Goal: Information Seeking & Learning: Learn about a topic

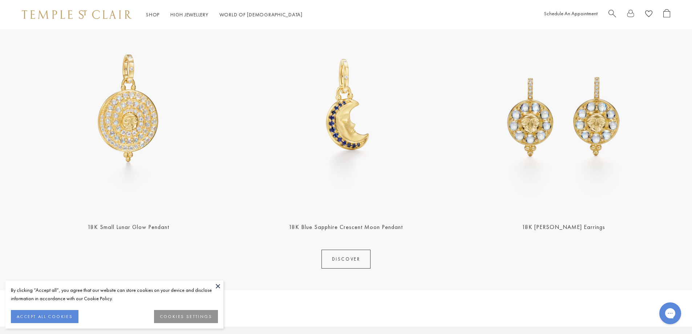
scroll to position [327, 0]
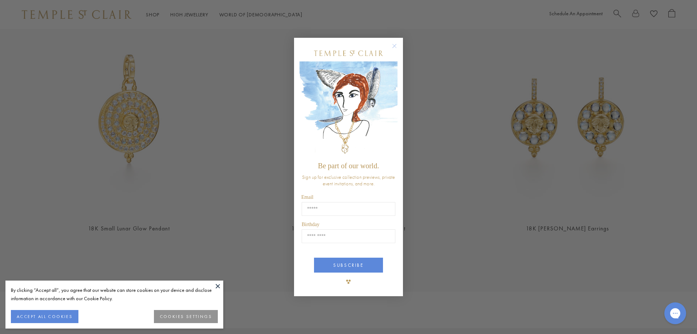
click at [397, 44] on circle "Close dialog" at bounding box center [394, 45] width 9 height 9
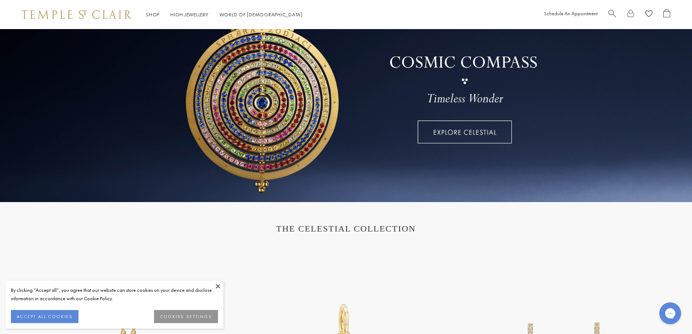
scroll to position [0, 0]
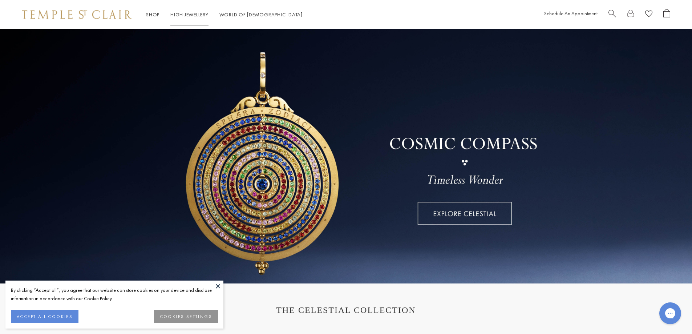
click at [188, 17] on link "High Jewellery High Jewellery" at bounding box center [189, 14] width 38 height 7
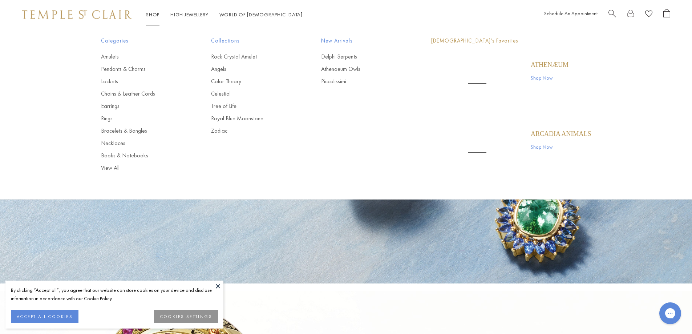
click at [156, 16] on link "Shop Shop" at bounding box center [152, 14] width 13 height 7
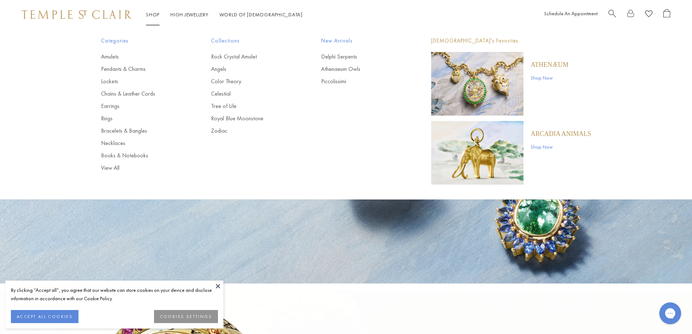
click at [536, 65] on p "Athenæum" at bounding box center [550, 65] width 38 height 8
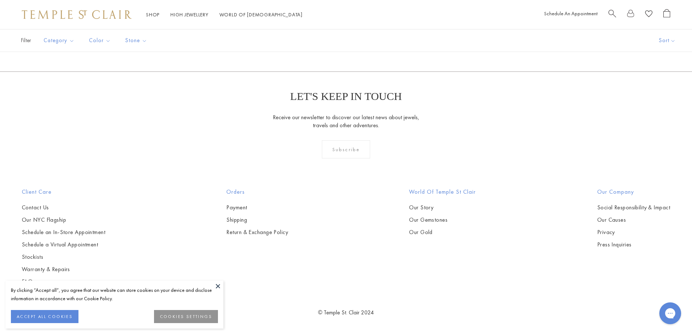
scroll to position [1525, 0]
click at [0, 0] on img at bounding box center [0, 0] width 0 height 0
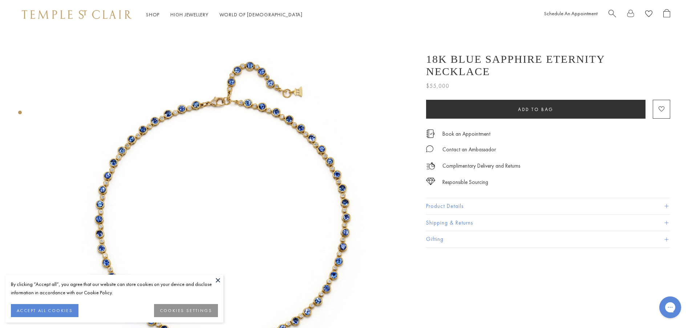
click at [341, 193] on img at bounding box center [222, 215] width 372 height 372
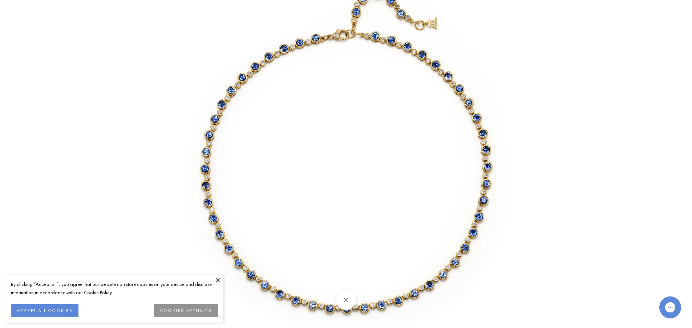
click at [214, 226] on img at bounding box center [346, 164] width 425 height 425
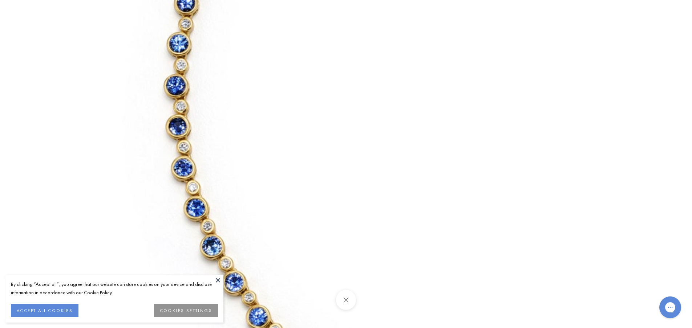
click at [214, 228] on img at bounding box center [523, 74] width 1046 height 1046
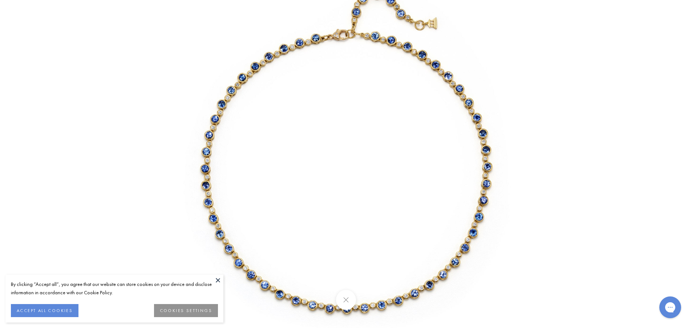
click at [259, 54] on img at bounding box center [346, 164] width 425 height 425
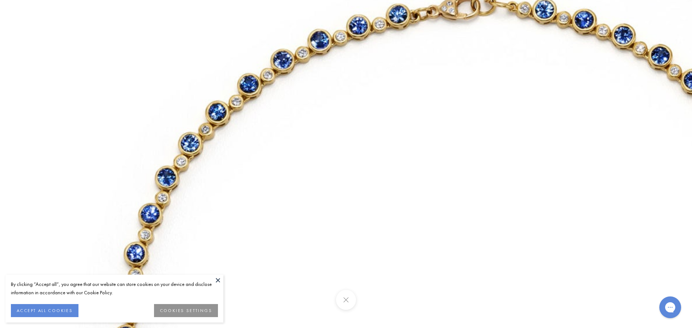
click at [322, 52] on img at bounding box center [473, 325] width 1046 height 1046
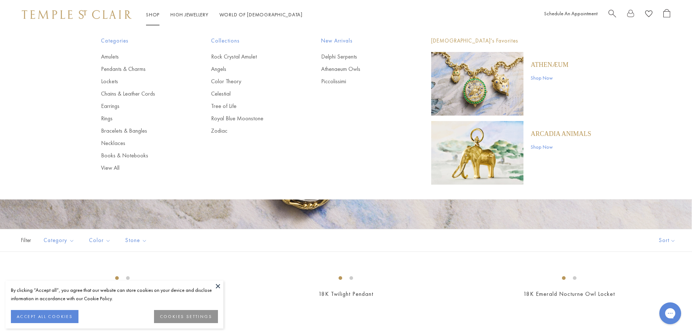
click at [537, 136] on p "ARCADIA ANIMALS" at bounding box center [561, 134] width 61 height 8
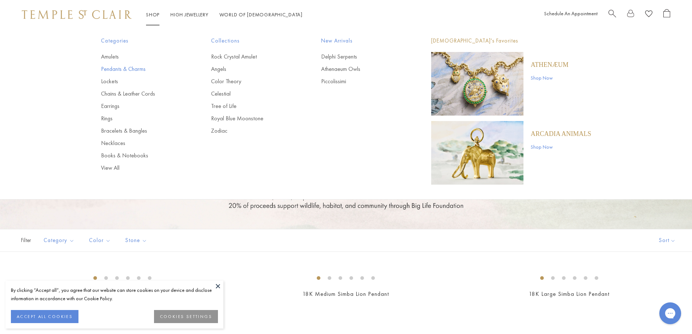
click at [134, 69] on link "Pendants & Charms" at bounding box center [141, 69] width 81 height 8
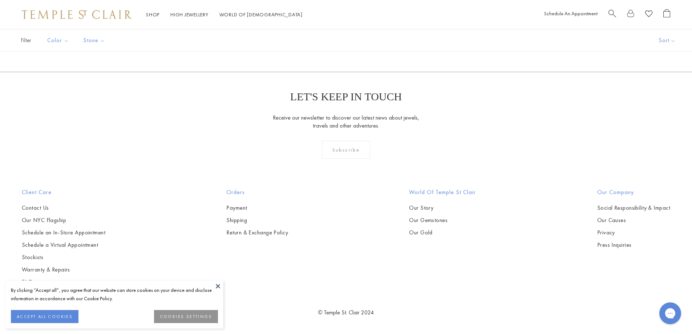
scroll to position [4503, 0]
click at [0, 0] on img at bounding box center [0, 0] width 0 height 0
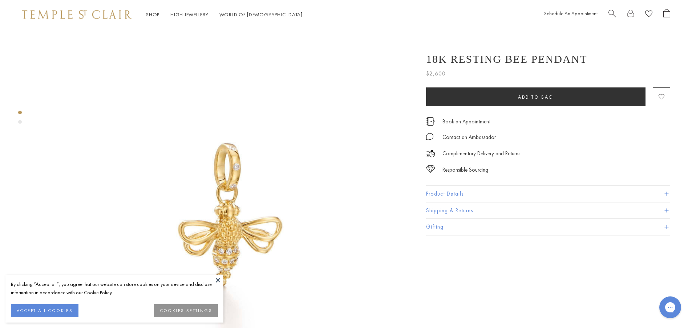
click at [238, 238] on img at bounding box center [222, 215] width 372 height 372
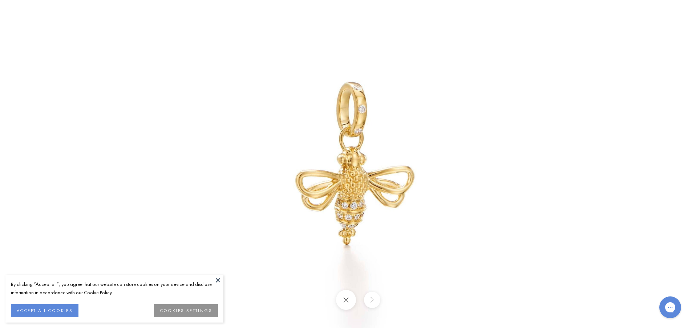
click at [369, 180] on img at bounding box center [346, 164] width 425 height 425
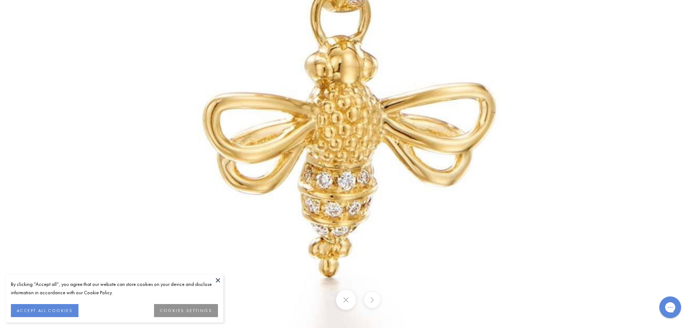
drag, startPoint x: 343, startPoint y: 206, endPoint x: 358, endPoint y: 139, distance: 68.7
click at [358, 139] on img at bounding box center [328, 79] width 1046 height 1046
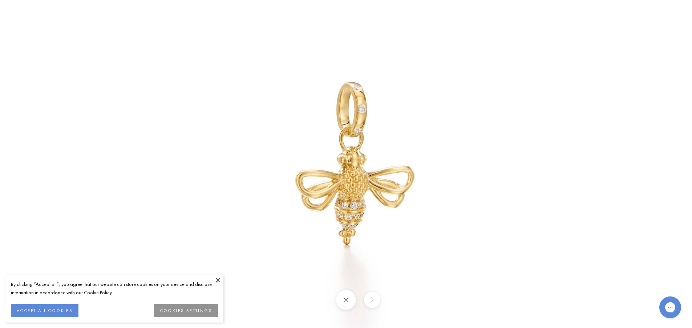
click at [2, 42] on div at bounding box center [346, 164] width 692 height 328
click at [339, 305] on button at bounding box center [346, 300] width 20 height 20
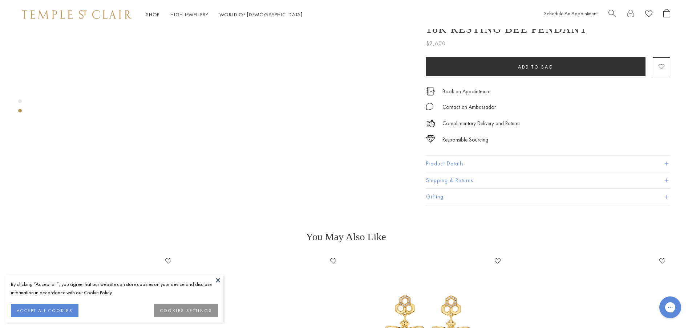
scroll to position [654, 0]
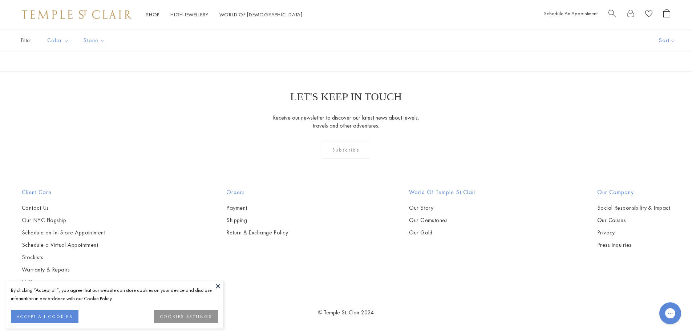
click at [0, 0] on img at bounding box center [0, 0] width 0 height 0
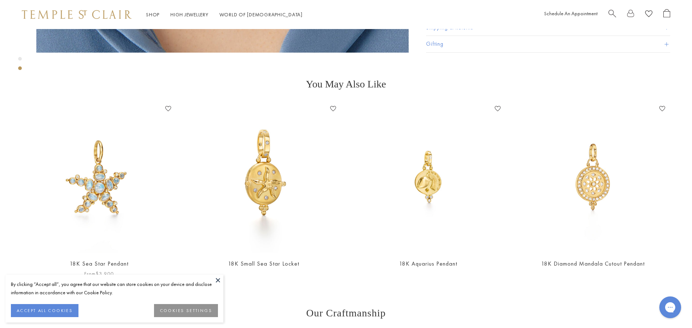
scroll to position [763, 0]
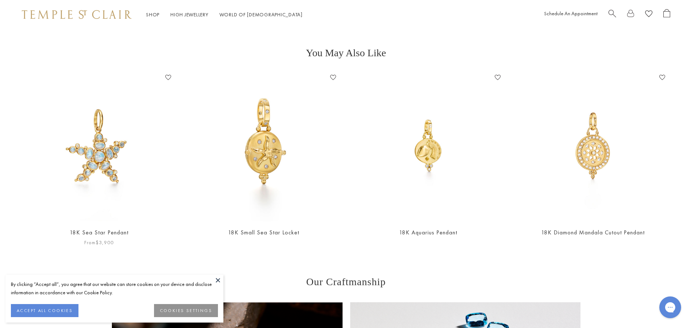
click at [91, 149] on img at bounding box center [99, 147] width 150 height 150
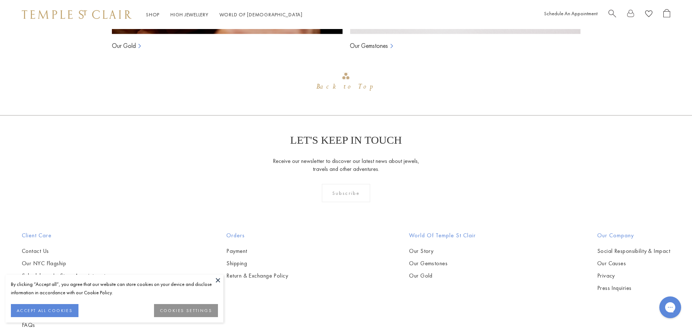
scroll to position [755, 0]
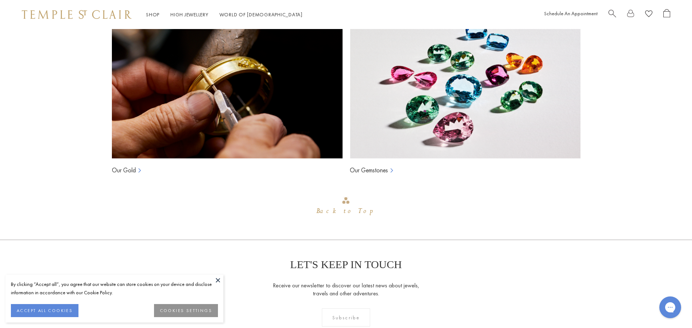
scroll to position [755, 0]
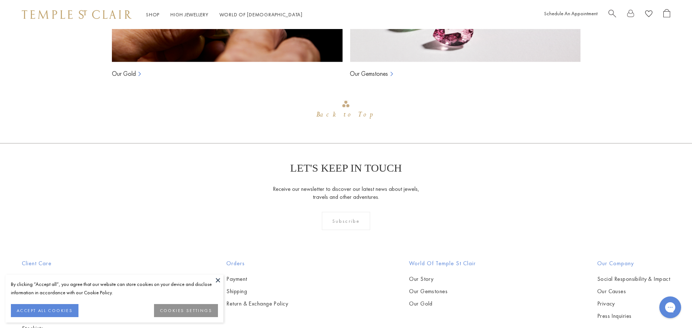
scroll to position [763, 0]
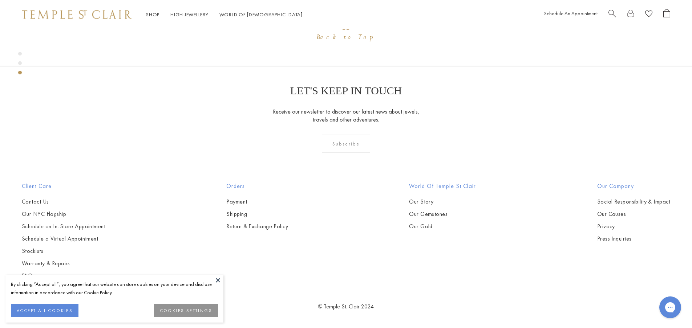
scroll to position [1082, 0]
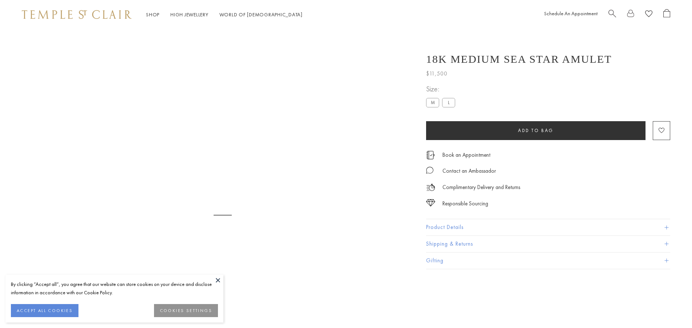
scroll to position [549, 0]
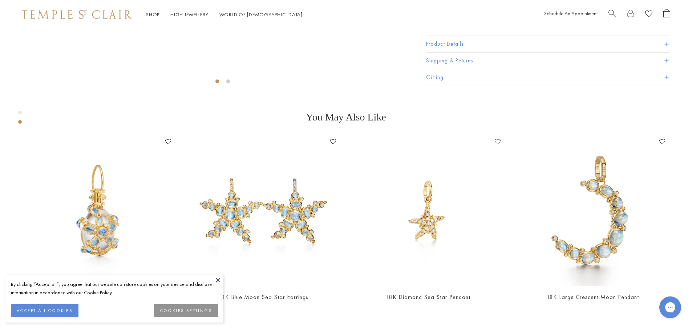
scroll to position [180, 0]
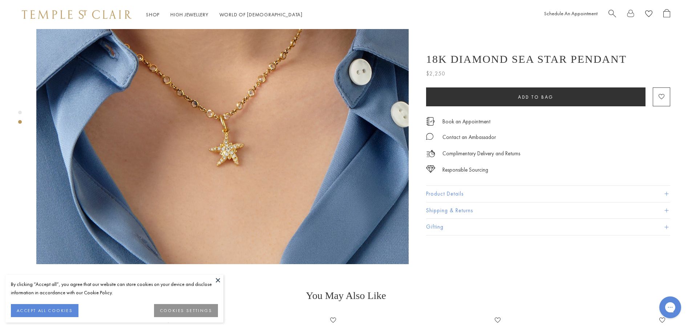
scroll to position [472, 0]
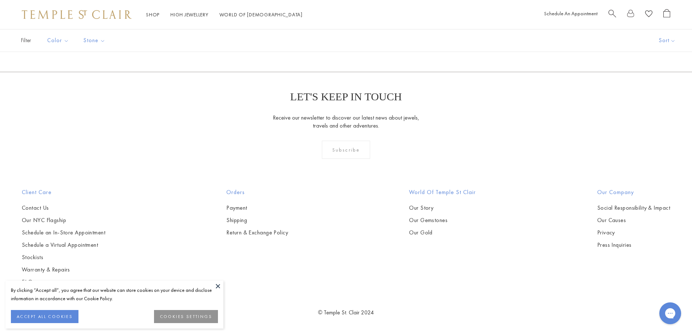
scroll to position [5011, 0]
click at [337, 42] on link "2" at bounding box center [334, 33] width 24 height 20
click at [367, 42] on link "3" at bounding box center [369, 33] width 24 height 20
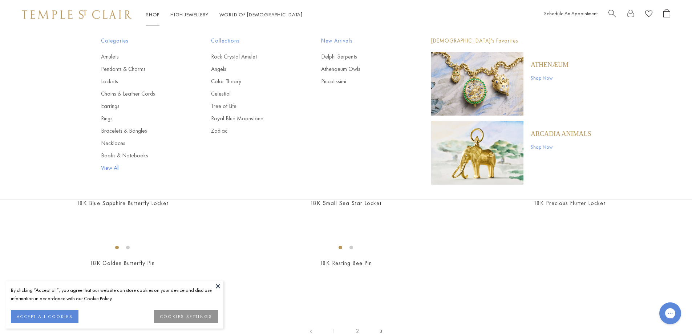
click at [107, 167] on link "View All" at bounding box center [141, 168] width 81 height 8
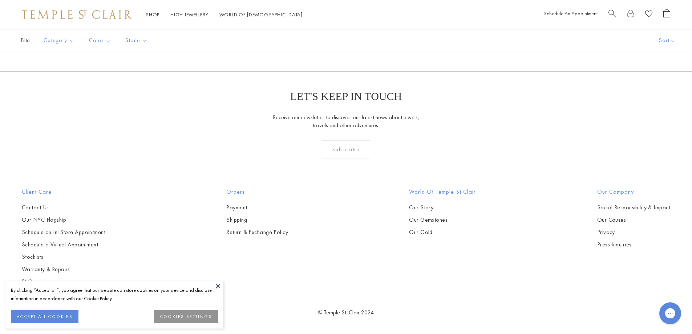
scroll to position [4684, 0]
click at [0, 0] on img at bounding box center [0, 0] width 0 height 0
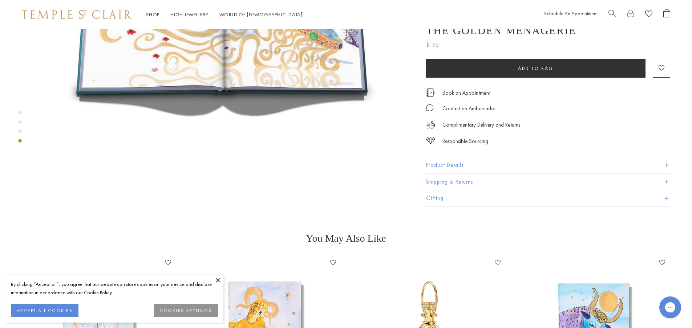
scroll to position [1453, 0]
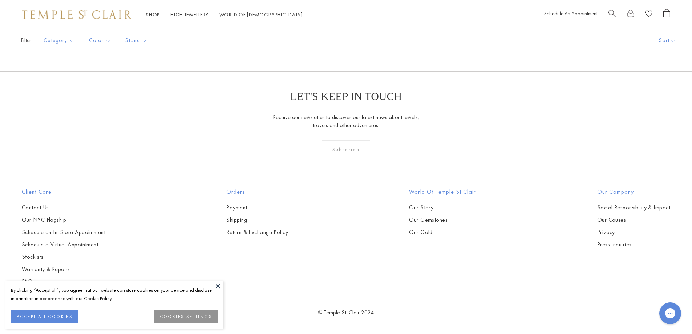
scroll to position [6554, 0]
click at [313, 42] on link "2" at bounding box center [311, 32] width 24 height 20
click at [335, 42] on link "3" at bounding box center [334, 33] width 24 height 20
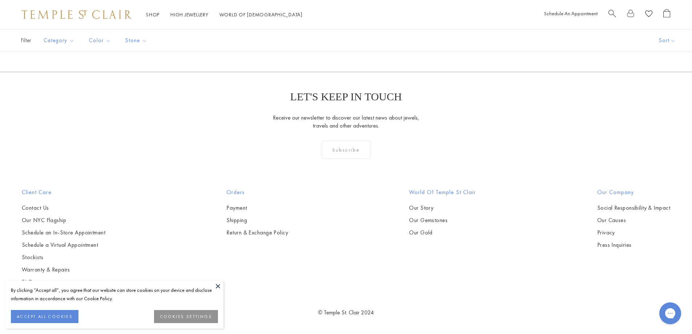
click at [341, 42] on link "4" at bounding box center [346, 33] width 24 height 20
click at [357, 42] on link "5" at bounding box center [357, 33] width 24 height 20
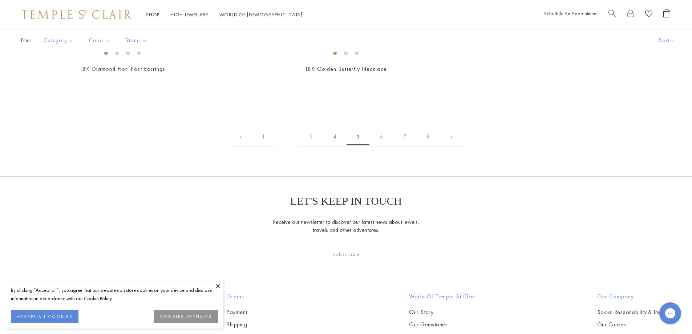
scroll to position [835, 0]
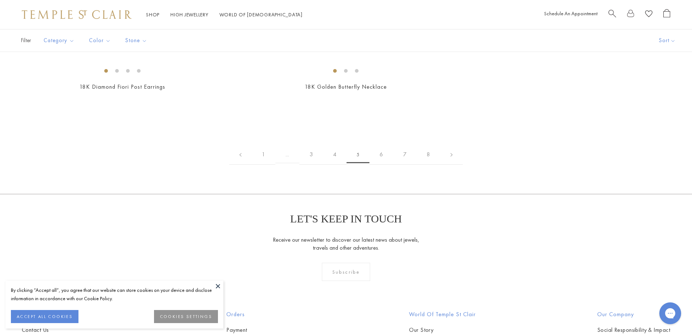
click at [0, 0] on img at bounding box center [0, 0] width 0 height 0
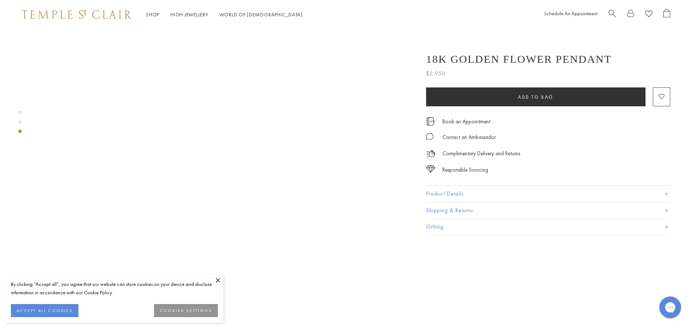
scroll to position [872, 0]
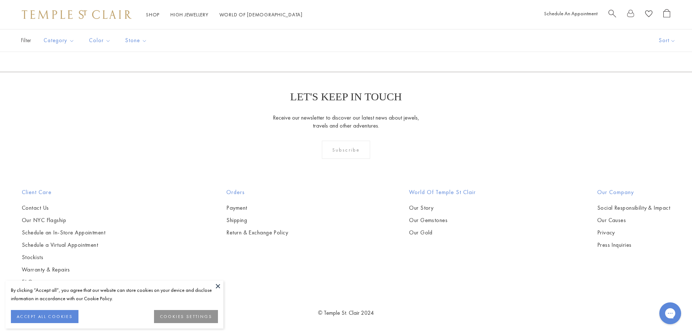
scroll to position [3450, 0]
drag, startPoint x: 382, startPoint y: 288, endPoint x: 396, endPoint y: 288, distance: 13.8
click at [382, 42] on link "6" at bounding box center [381, 33] width 24 height 20
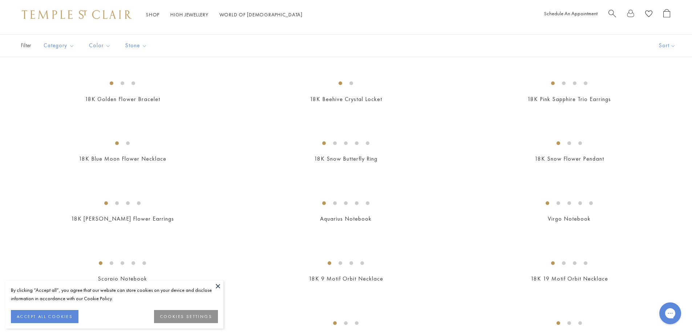
scroll to position [73, 0]
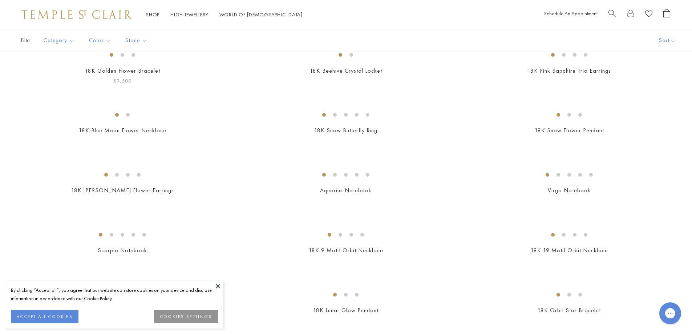
click at [0, 0] on img at bounding box center [0, 0] width 0 height 0
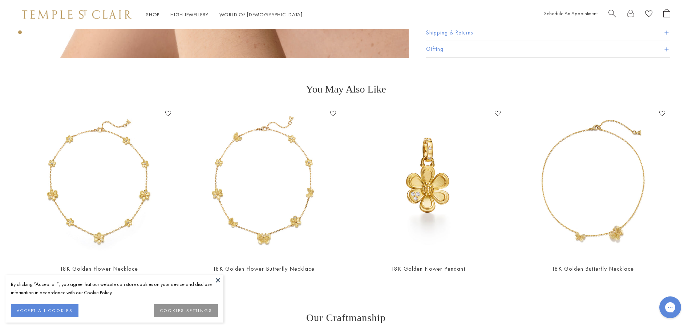
scroll to position [726, 0]
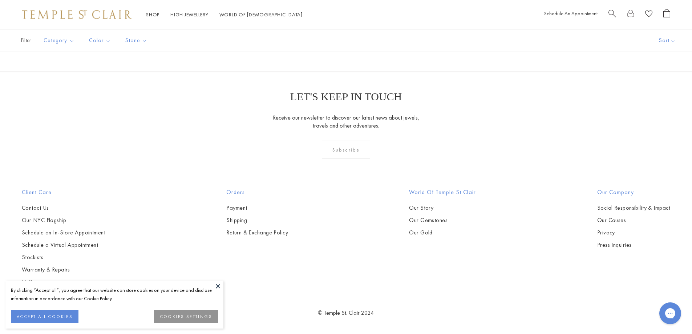
scroll to position [1416, 0]
click at [0, 0] on img at bounding box center [0, 0] width 0 height 0
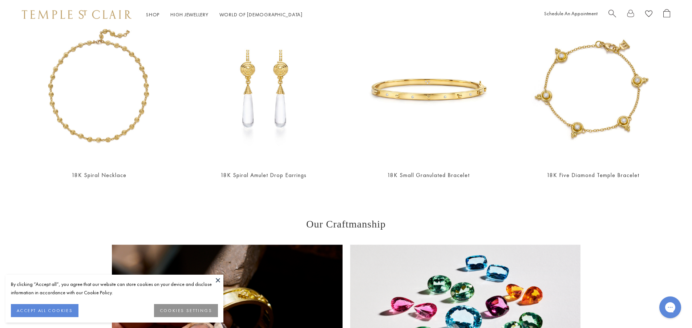
scroll to position [436, 0]
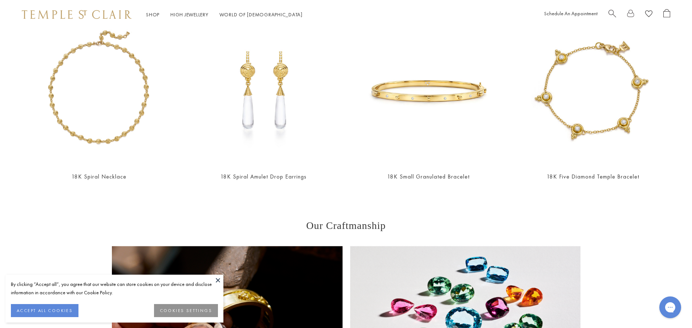
drag, startPoint x: 258, startPoint y: 118, endPoint x: 76, endPoint y: 252, distance: 226.7
click at [288, 80] on img at bounding box center [263, 91] width 150 height 150
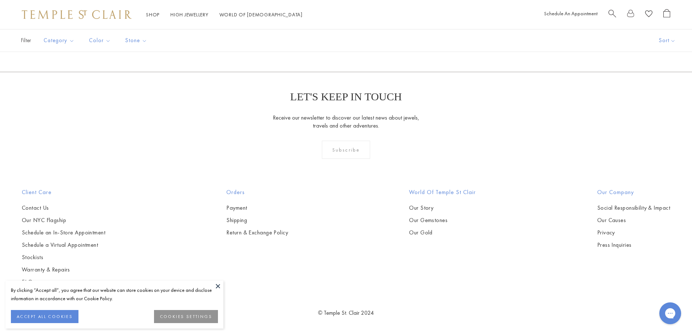
scroll to position [3559, 0]
click at [396, 42] on link "7" at bounding box center [393, 33] width 24 height 20
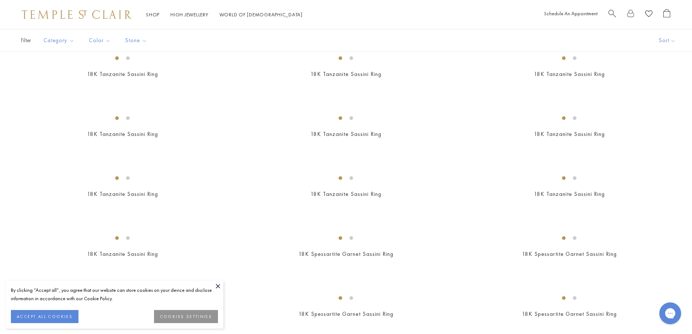
scroll to position [363, 0]
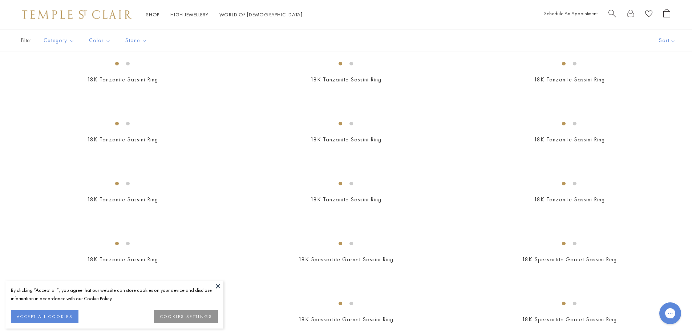
click at [0, 0] on img at bounding box center [0, 0] width 0 height 0
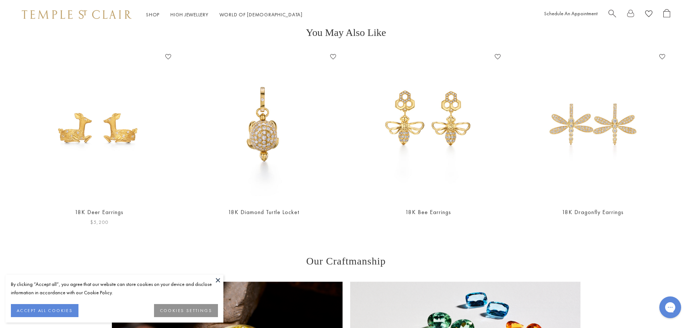
scroll to position [399, 0]
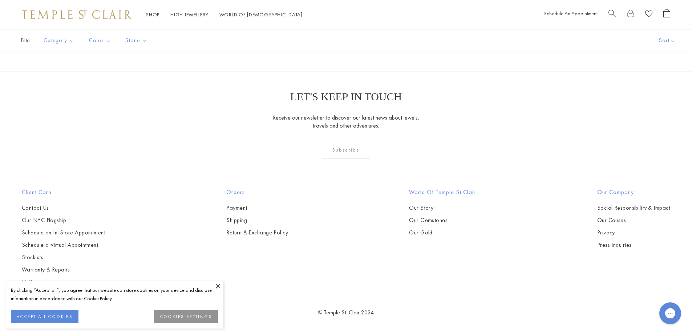
scroll to position [4792, 0]
click at [399, 42] on link "8" at bounding box center [405, 33] width 24 height 20
click at [0, 0] on img at bounding box center [0, 0] width 0 height 0
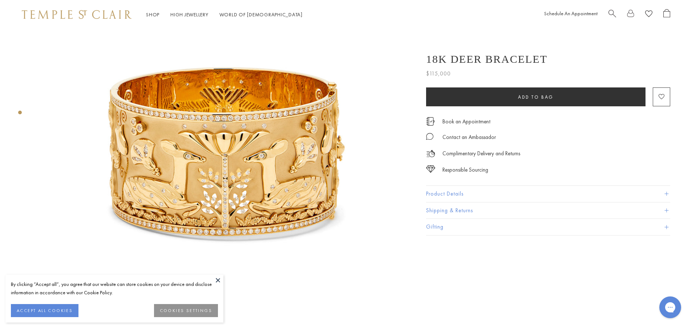
scroll to position [73, 0]
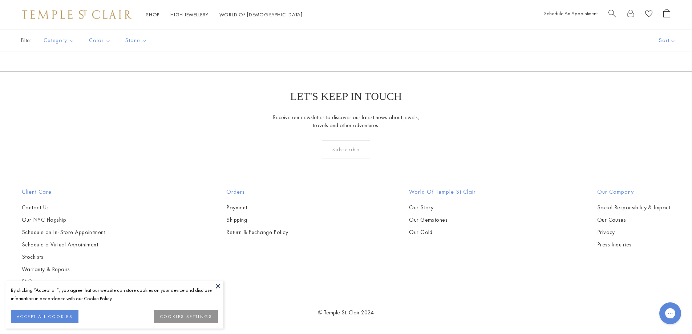
scroll to position [1925, 0]
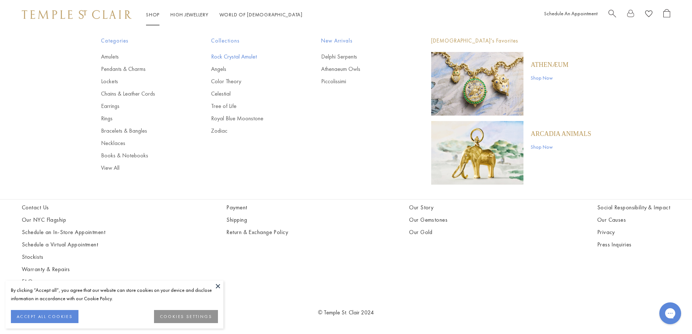
click at [226, 56] on link "Rock Crystal Amulet" at bounding box center [251, 57] width 81 height 8
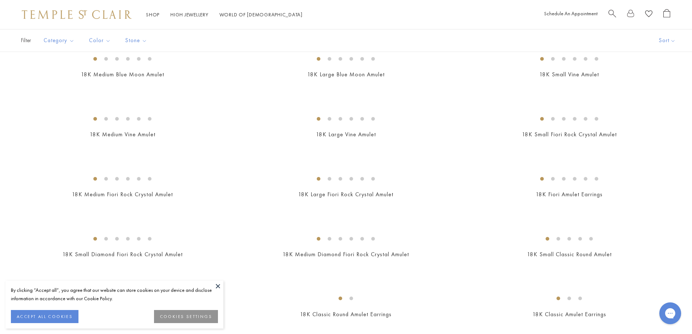
scroll to position [182, 0]
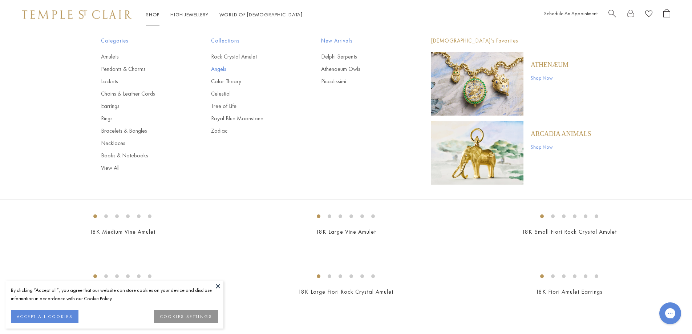
click at [220, 69] on link "Angels" at bounding box center [251, 69] width 81 height 8
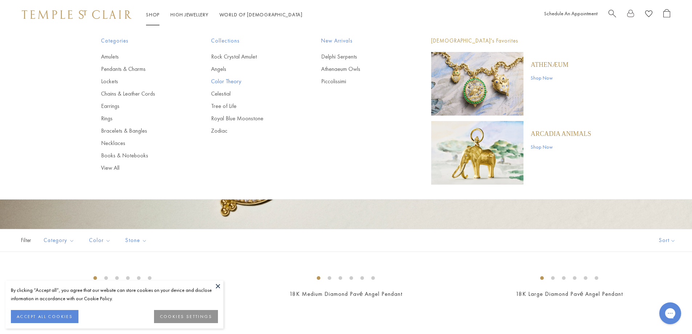
click at [221, 80] on link "Color Theory" at bounding box center [251, 81] width 81 height 8
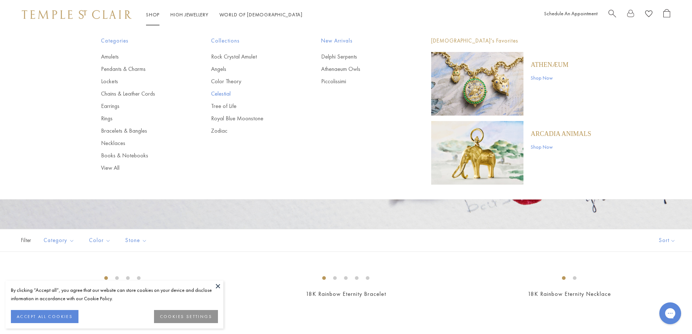
click at [225, 94] on link "Celestial" at bounding box center [251, 94] width 81 height 8
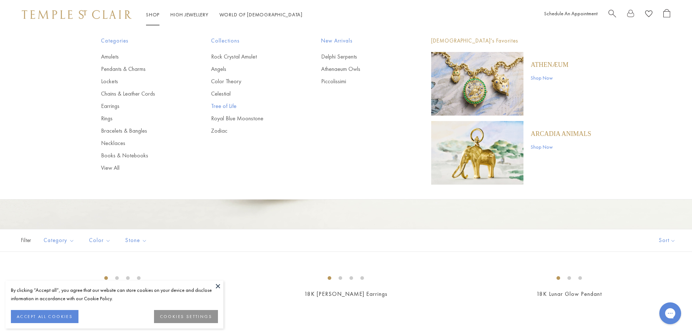
click at [224, 102] on link "Tree of Life" at bounding box center [251, 106] width 81 height 8
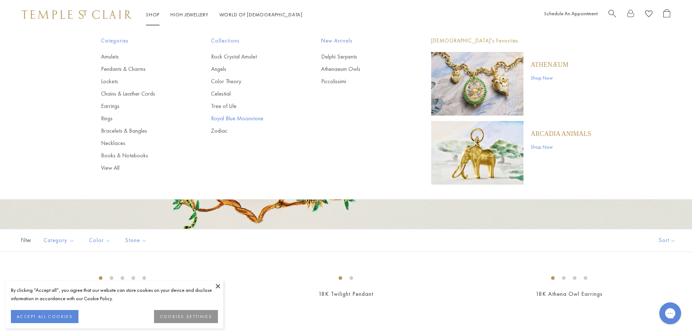
click at [224, 118] on link "Royal Blue Moonstone" at bounding box center [251, 118] width 81 height 8
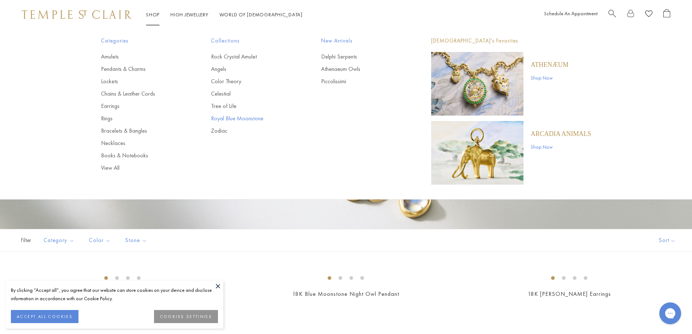
click at [227, 121] on link "Royal Blue Moonstone" at bounding box center [251, 118] width 81 height 8
click at [219, 130] on link "Zodiac" at bounding box center [251, 131] width 81 height 8
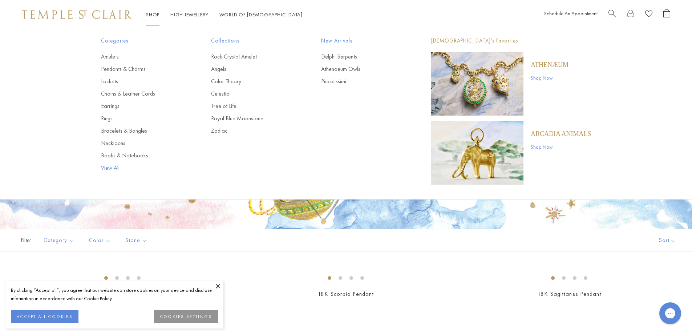
click at [115, 168] on link "View All" at bounding box center [141, 168] width 81 height 8
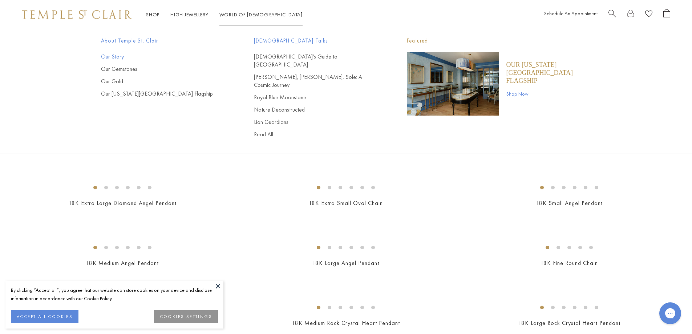
click at [121, 57] on link "Our Story" at bounding box center [163, 57] width 124 height 8
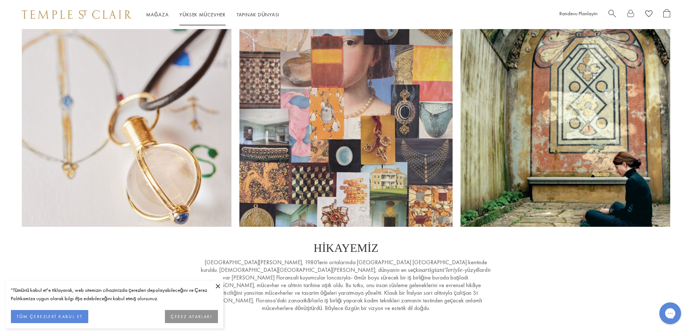
click at [208, 13] on font "Yüksek Mücevher" at bounding box center [202, 14] width 46 height 7
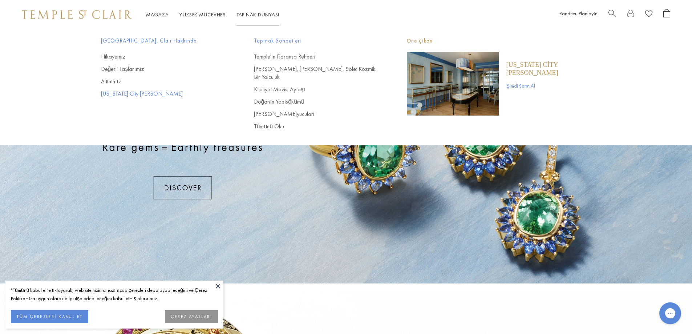
click at [165, 92] on font "[US_STATE] City [PERSON_NAME]" at bounding box center [142, 94] width 82 height 8
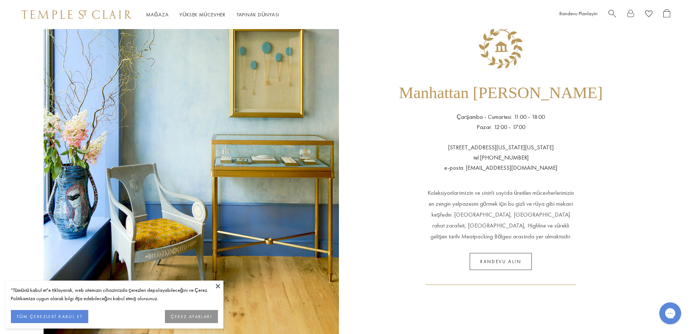
scroll to position [25, 0]
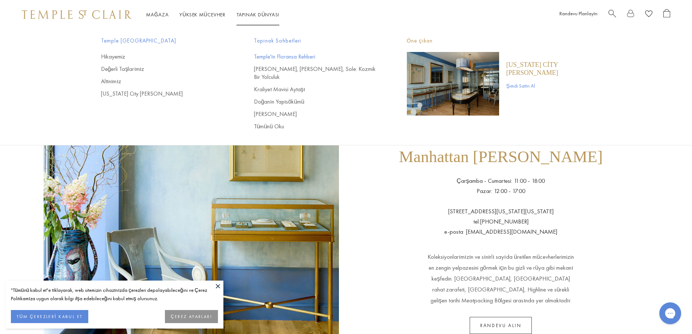
click at [279, 60] on font "Temple'ın Floransa Rehberi" at bounding box center [284, 57] width 61 height 8
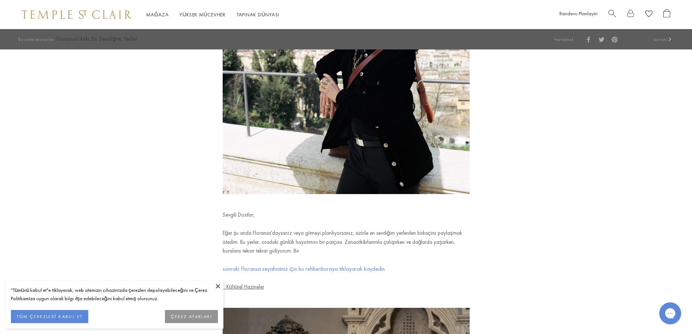
scroll to position [254, 0]
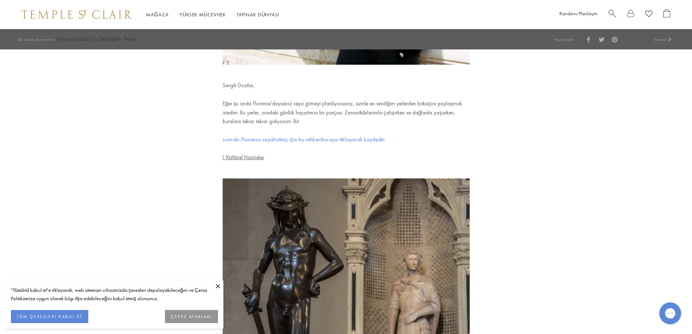
click at [335, 138] on font "buraya tıklayarak kaydedin." at bounding box center [353, 139] width 64 height 8
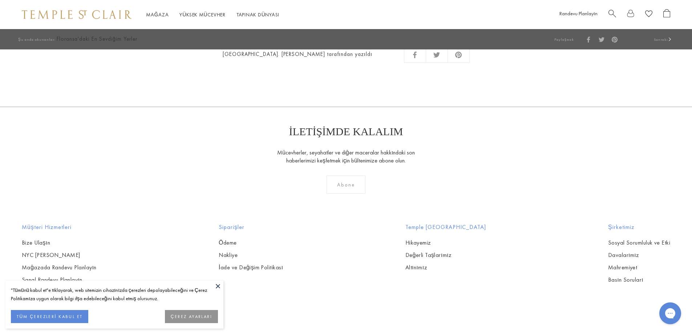
scroll to position [2941, 0]
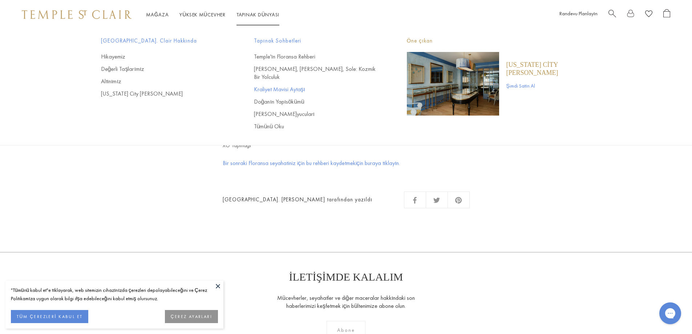
click at [286, 85] on font "Kraliyet Mavisi Aytaşı" at bounding box center [279, 89] width 51 height 8
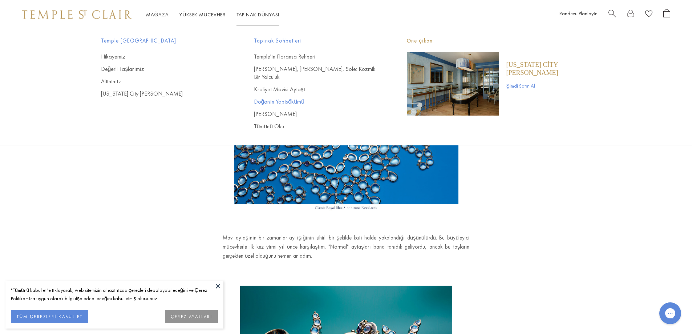
click at [281, 98] on font "Doğanın Yapısökümü" at bounding box center [279, 102] width 50 height 8
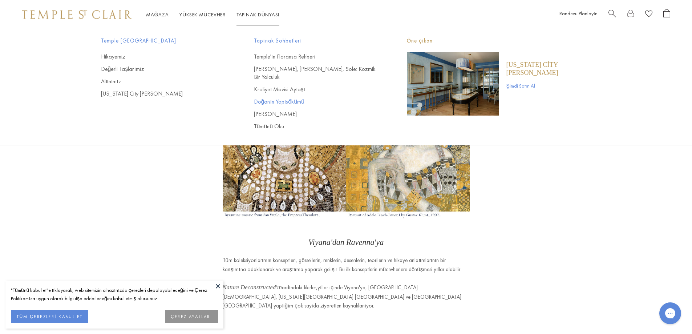
click at [284, 98] on font "Doğanın Yapısökümü" at bounding box center [279, 102] width 50 height 8
click at [267, 110] on font "[PERSON_NAME]" at bounding box center [275, 114] width 43 height 8
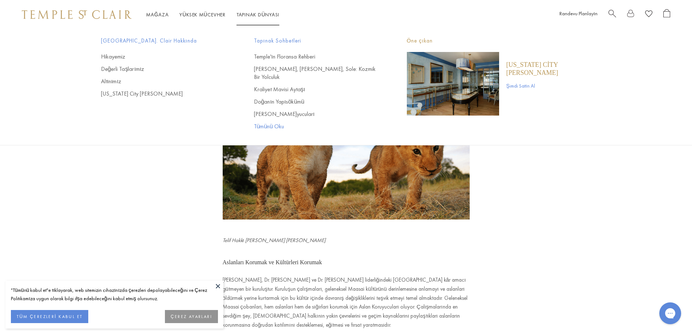
click at [273, 122] on font "Tümünü Oku" at bounding box center [269, 126] width 31 height 8
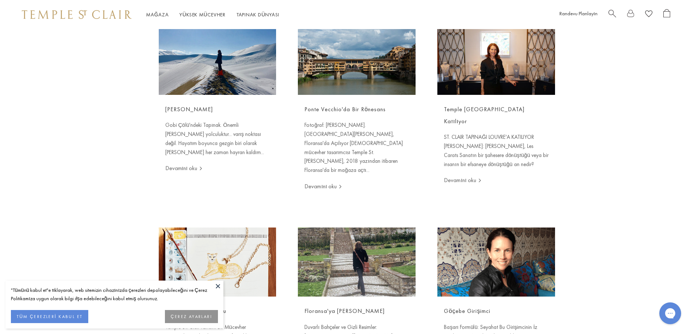
scroll to position [654, 0]
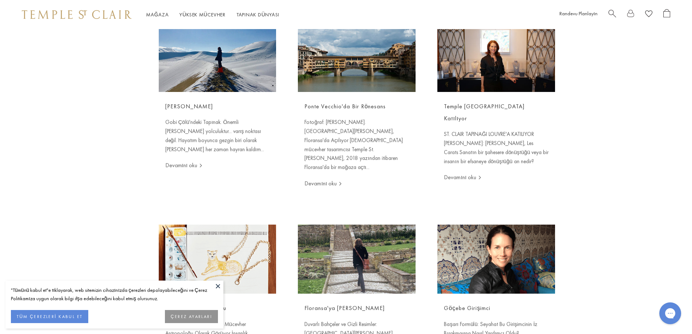
click at [207, 224] on img at bounding box center [218, 258] width 118 height 69
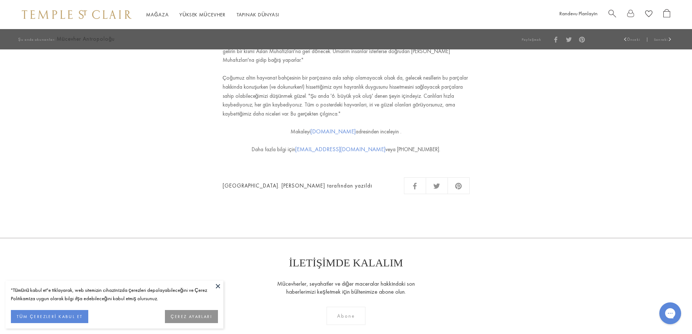
scroll to position [2034, 0]
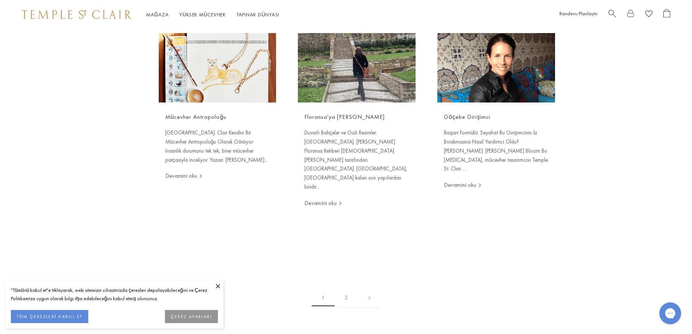
scroll to position [835, 0]
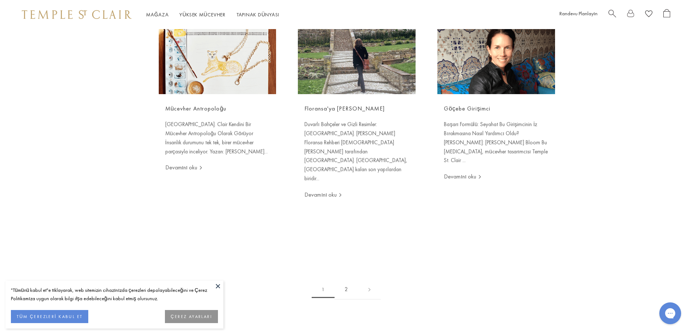
click at [352, 279] on link "2" at bounding box center [346, 289] width 24 height 20
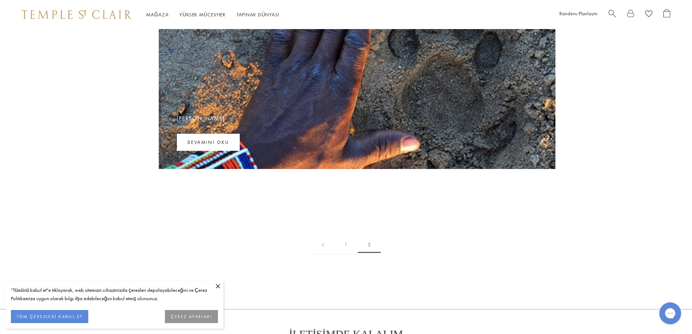
scroll to position [73, 0]
click at [343, 247] on link "1" at bounding box center [346, 245] width 24 height 20
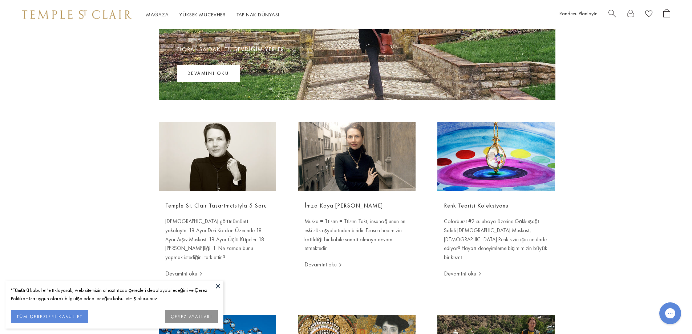
scroll to position [145, 0]
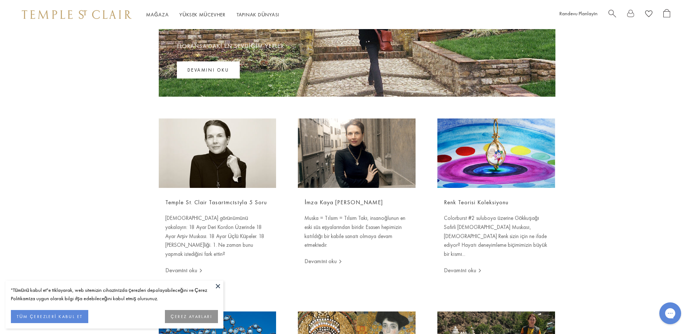
click at [367, 227] on font "Muska = Tılsım = Tılsım Takı, insanoğlunun en eski süs eşyalarından biridir. Es…" at bounding box center [354, 231] width 101 height 34
click at [330, 261] on font "Devamını oku" at bounding box center [320, 261] width 32 height 8
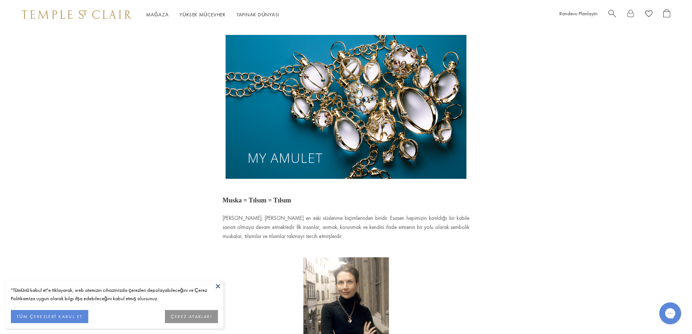
scroll to position [73, 0]
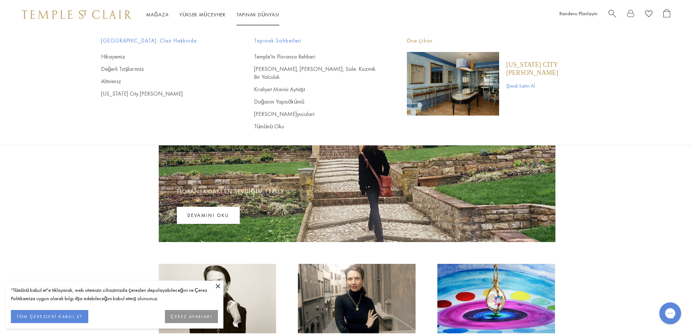
click at [518, 68] on font "[US_STATE] City [PERSON_NAME]" at bounding box center [532, 68] width 52 height 15
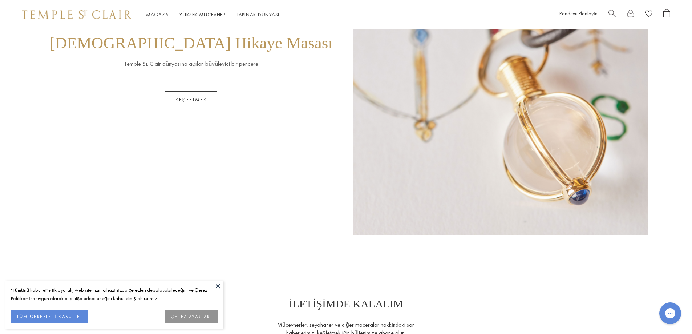
scroll to position [752, 0]
